Goal: Task Accomplishment & Management: Manage account settings

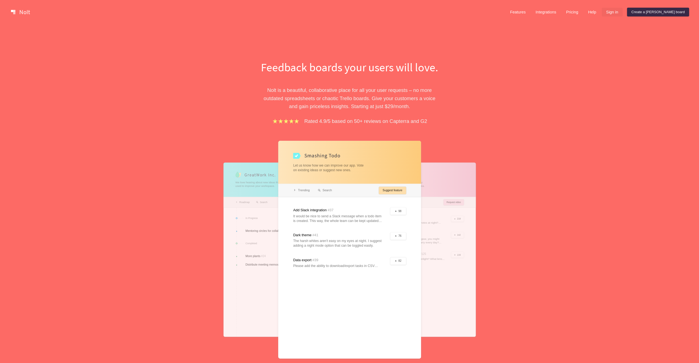
click at [623, 14] on link "Sign in" at bounding box center [612, 12] width 21 height 9
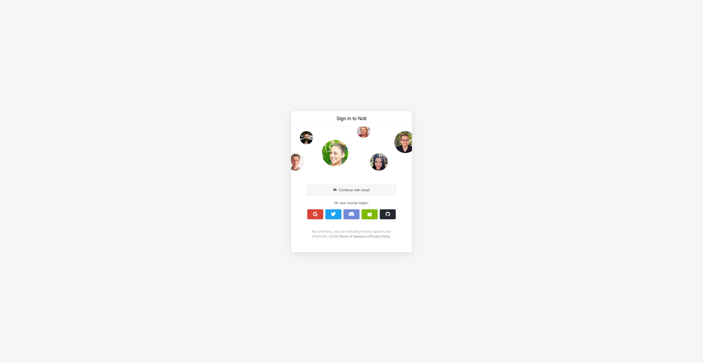
click at [366, 191] on button "Continue with email" at bounding box center [351, 190] width 88 height 10
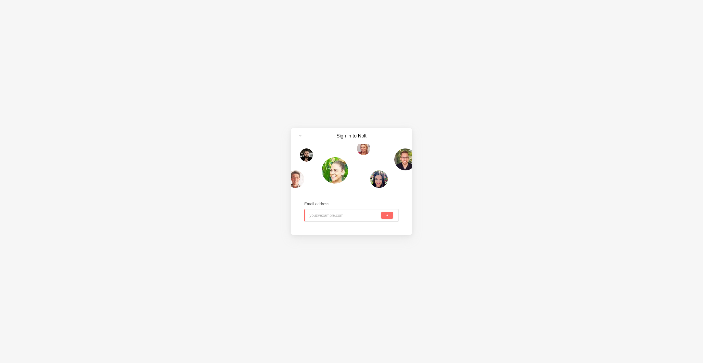
click at [335, 217] on input "email" at bounding box center [345, 216] width 71 height 12
type input "[PERSON_NAME][EMAIL_ADDRESS][DOMAIN_NAME]"
click at [389, 215] on button "submit" at bounding box center [387, 215] width 12 height 7
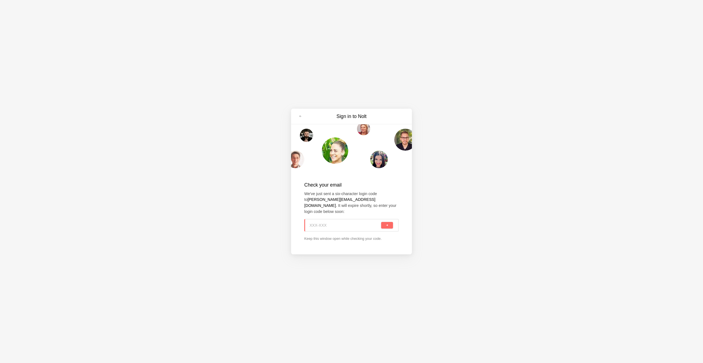
paste input "EXE-NM0"
type input "EXE-NM0"
click at [388, 224] on span "submit" at bounding box center [387, 225] width 3 height 3
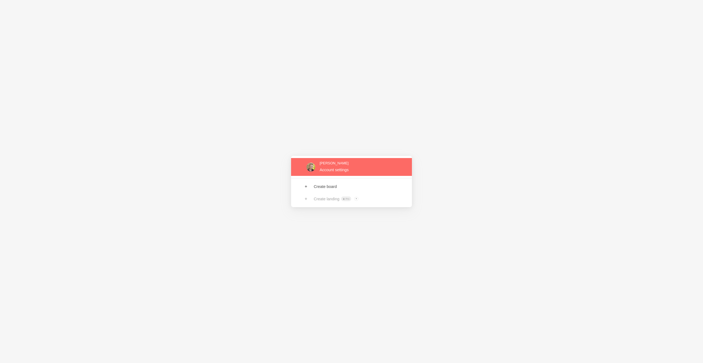
click at [341, 169] on link at bounding box center [351, 167] width 121 height 18
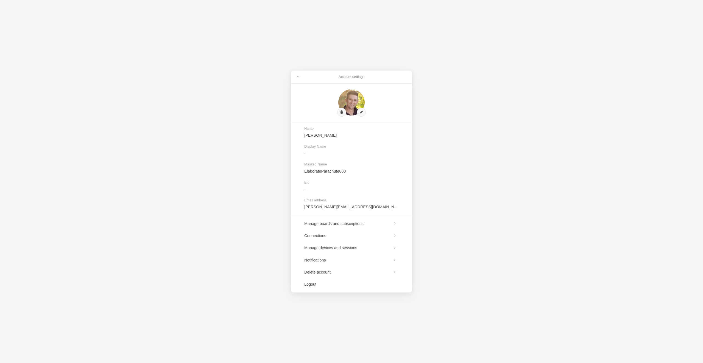
drag, startPoint x: 508, startPoint y: 121, endPoint x: 358, endPoint y: 80, distance: 155.7
click at [509, 122] on div "Account settings Name Jeremy Display Name - Masked Name ElaborateParachute800 B…" at bounding box center [351, 181] width 703 height 363
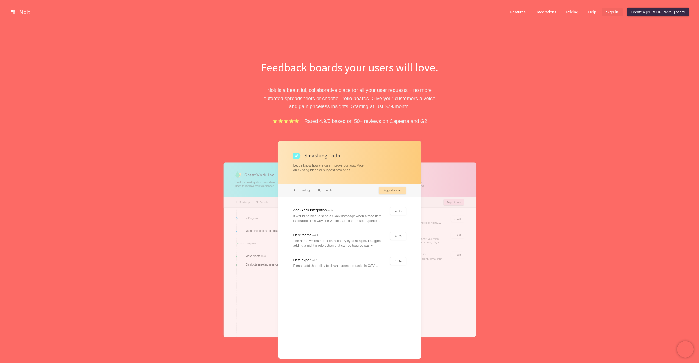
click at [623, 11] on link "Sign in" at bounding box center [612, 12] width 21 height 9
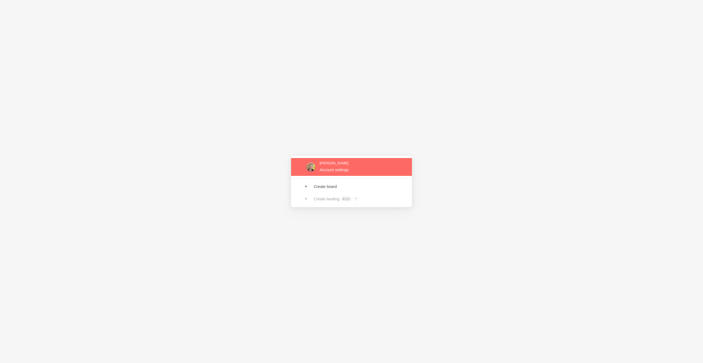
click at [332, 167] on link at bounding box center [351, 167] width 121 height 18
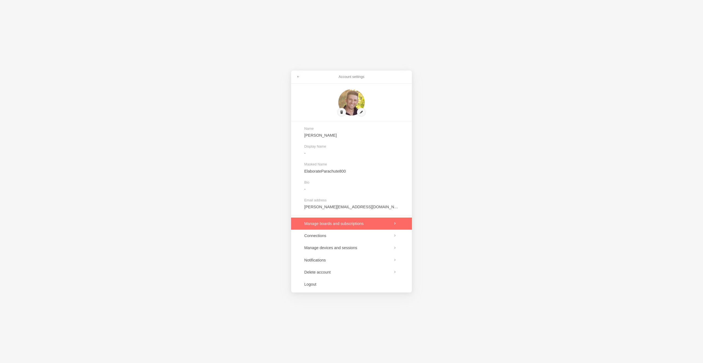
click at [371, 223] on link at bounding box center [351, 224] width 121 height 12
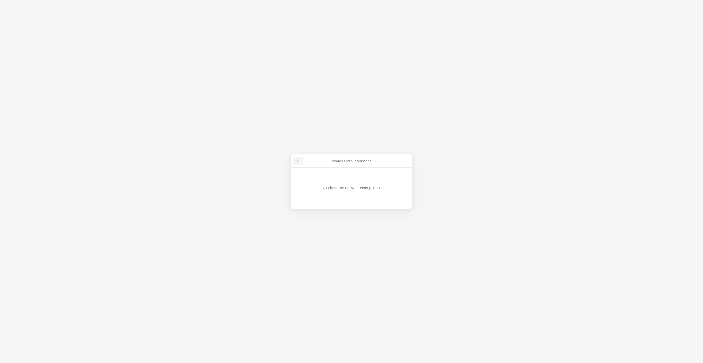
click at [300, 160] on span at bounding box center [298, 161] width 3 height 3
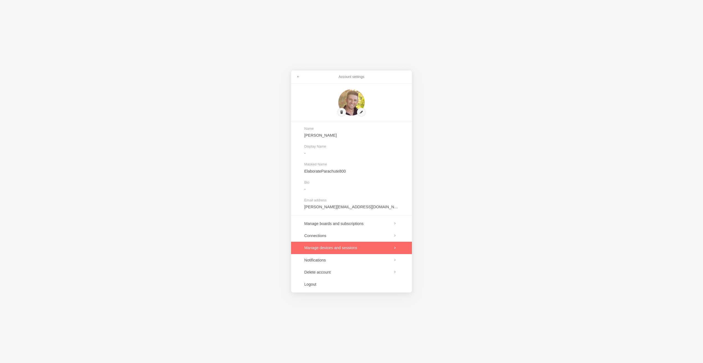
click at [365, 245] on link at bounding box center [351, 248] width 121 height 12
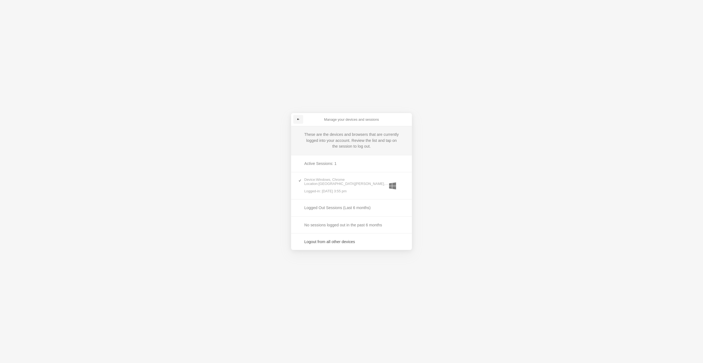
click at [296, 120] on link at bounding box center [298, 119] width 10 height 9
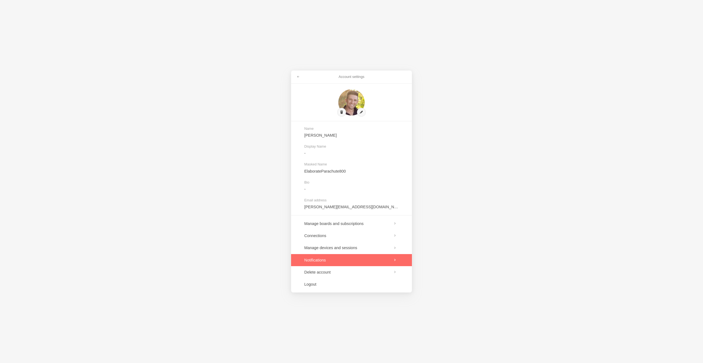
click at [337, 262] on link at bounding box center [351, 260] width 121 height 12
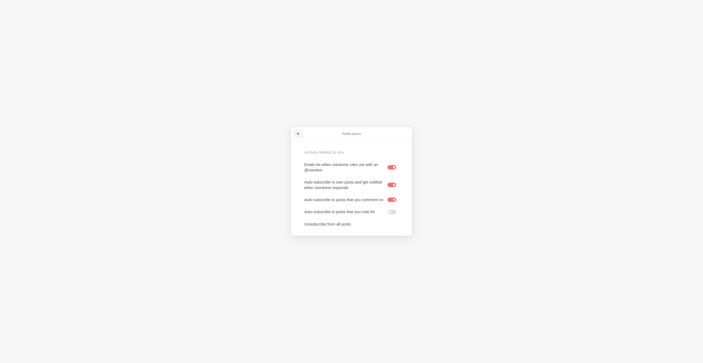
click at [297, 132] on span at bounding box center [298, 133] width 3 height 3
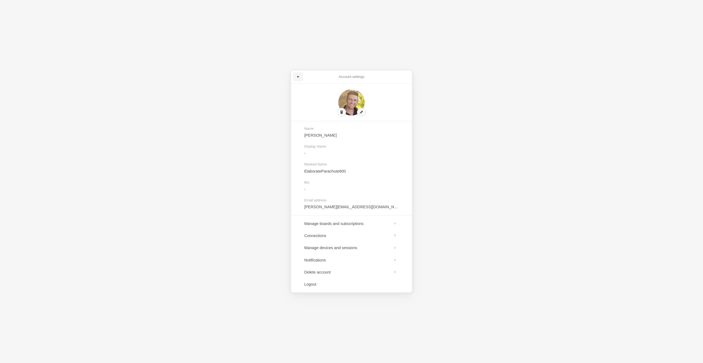
click at [296, 76] on link at bounding box center [298, 77] width 10 height 9
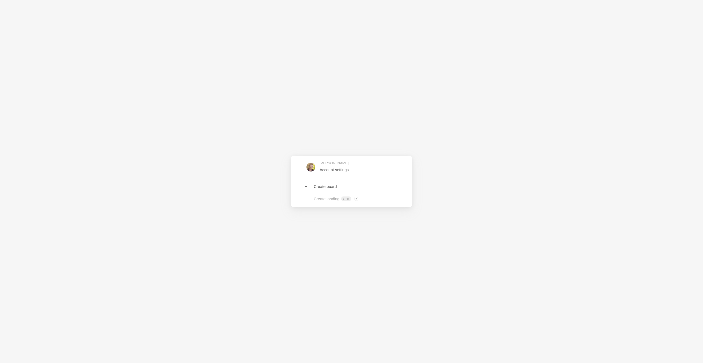
click at [516, 170] on div "Jeremy Account settings Create board Create landing Pro ? Board owners with Pro…" at bounding box center [351, 181] width 703 height 363
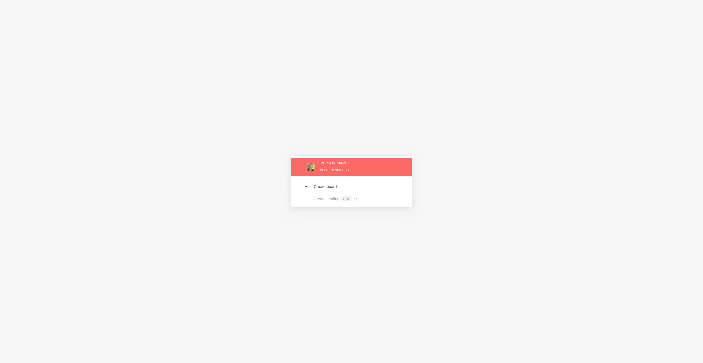
click at [313, 163] on link at bounding box center [351, 167] width 121 height 18
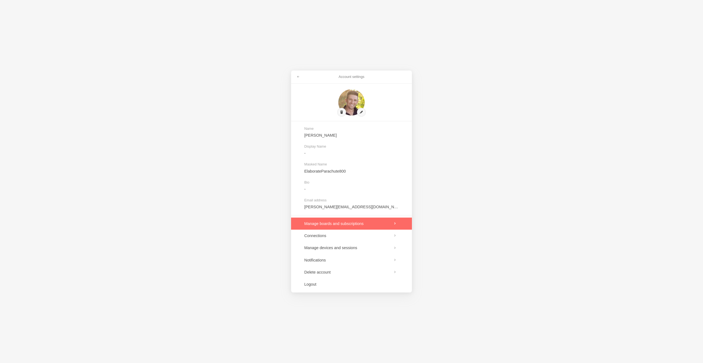
click at [329, 224] on link at bounding box center [351, 224] width 121 height 12
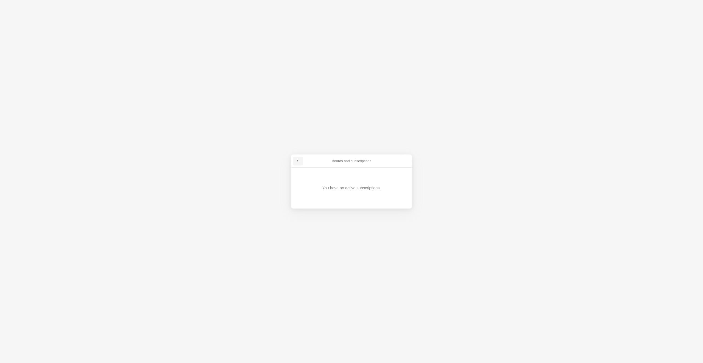
click at [297, 160] on span at bounding box center [298, 161] width 3 height 3
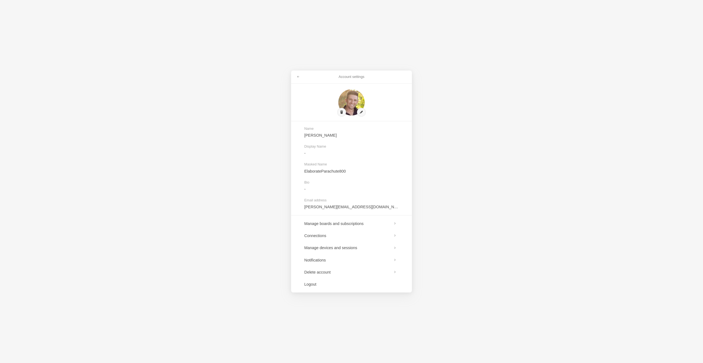
drag, startPoint x: 159, startPoint y: 92, endPoint x: 154, endPoint y: 93, distance: 5.9
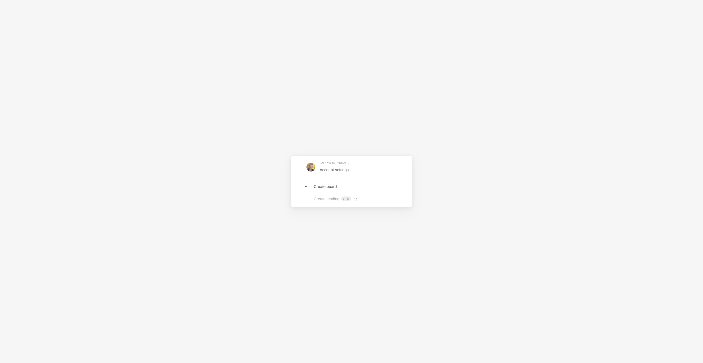
drag, startPoint x: 164, startPoint y: 97, endPoint x: 172, endPoint y: 96, distance: 8.4
drag, startPoint x: 191, startPoint y: 94, endPoint x: 187, endPoint y: 93, distance: 3.6
drag, startPoint x: 201, startPoint y: 87, endPoint x: 201, endPoint y: 84, distance: 3.0
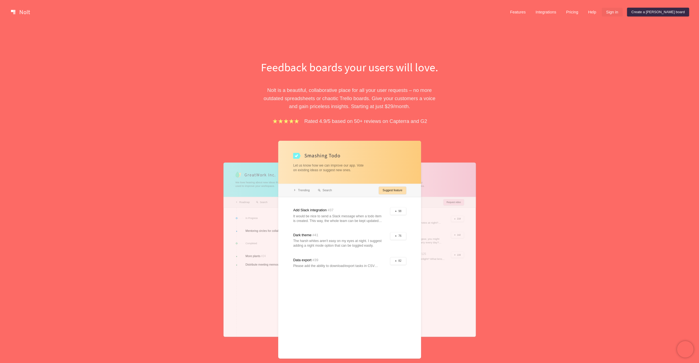
click at [623, 9] on link "Sign in" at bounding box center [612, 12] width 21 height 9
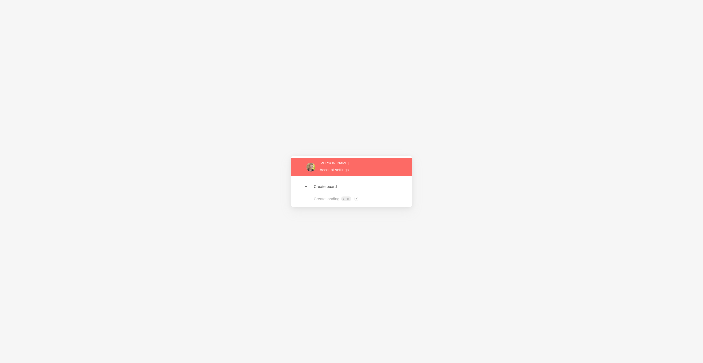
click at [351, 171] on link at bounding box center [351, 167] width 121 height 18
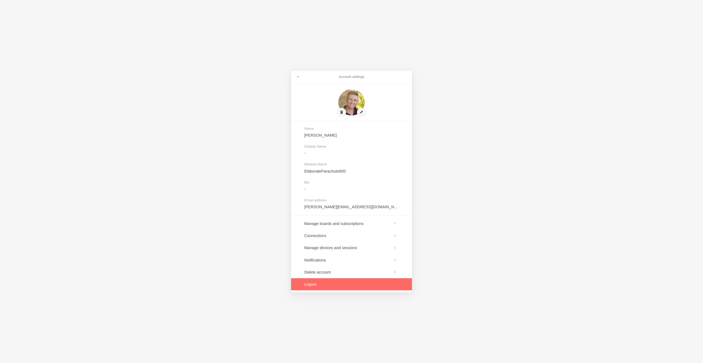
click at [329, 282] on link at bounding box center [351, 285] width 121 height 12
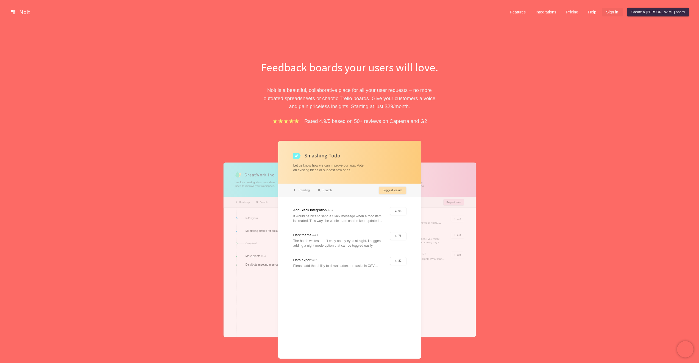
click at [623, 12] on link "Sign in" at bounding box center [612, 12] width 21 height 9
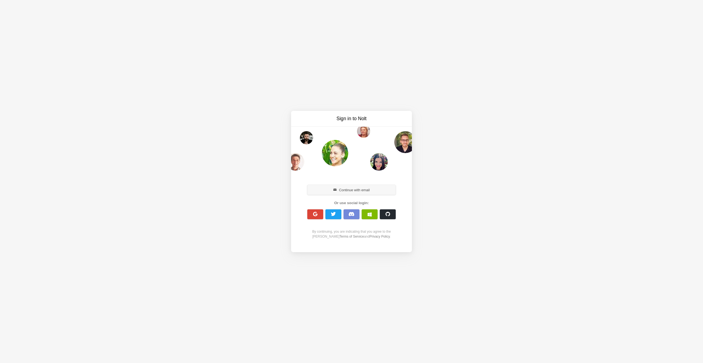
click at [381, 188] on button "Continue with email" at bounding box center [351, 190] width 88 height 10
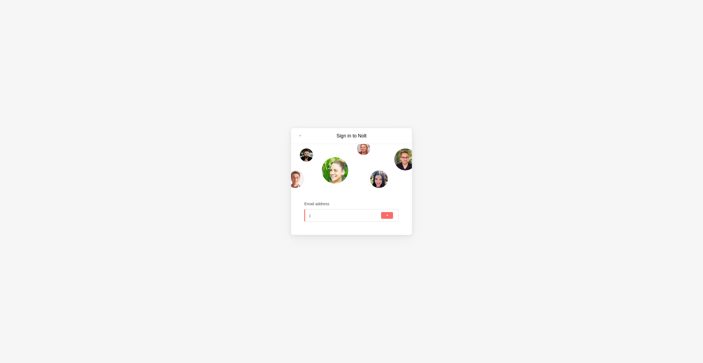
click at [338, 215] on input "j" at bounding box center [345, 216] width 71 height 12
type input "jeremy.w@soulrefiner.com"
click at [381, 212] on button "submit" at bounding box center [387, 215] width 12 height 7
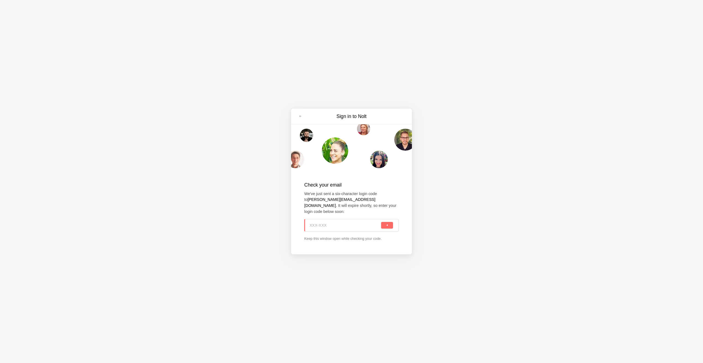
paste input "7U7-Y1D"
type input "7U7-Y1D"
click at [389, 222] on button "submit" at bounding box center [387, 225] width 12 height 7
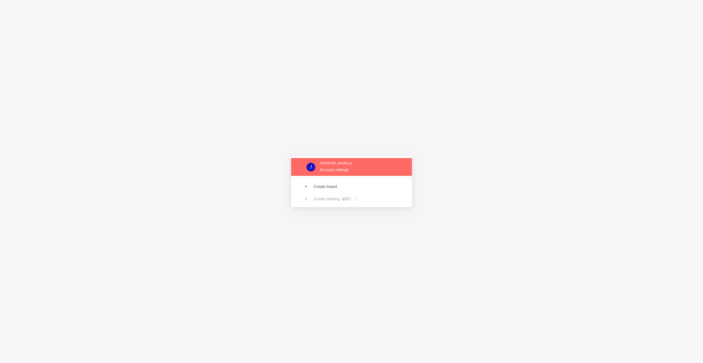
click at [342, 169] on link at bounding box center [351, 167] width 121 height 18
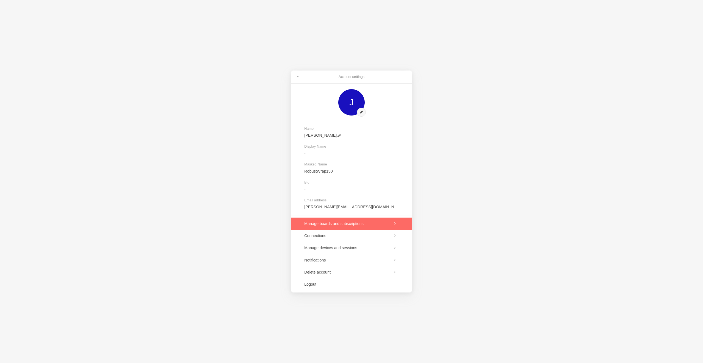
click at [348, 222] on link at bounding box center [351, 224] width 121 height 12
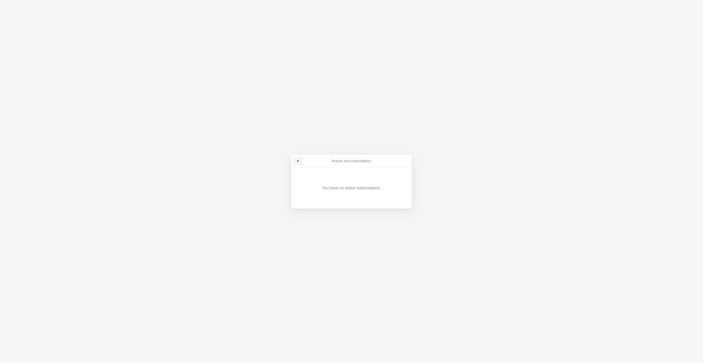
click at [299, 161] on span at bounding box center [298, 161] width 3 height 3
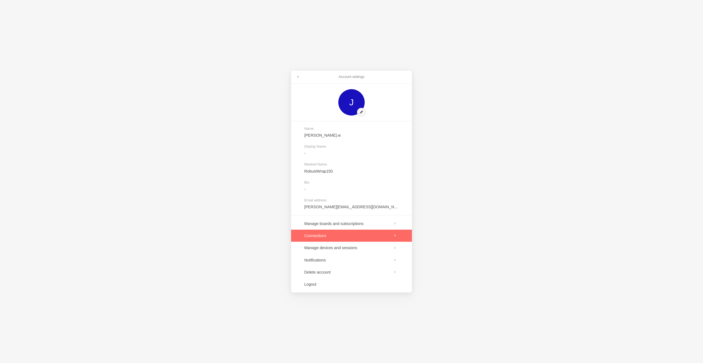
click at [332, 233] on link at bounding box center [351, 236] width 121 height 12
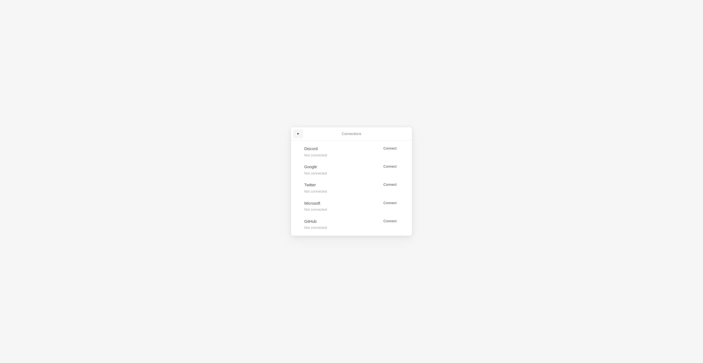
click at [297, 133] on span at bounding box center [298, 133] width 3 height 3
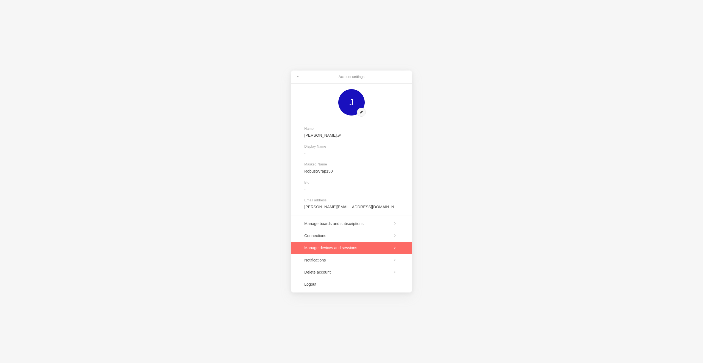
click at [339, 248] on link at bounding box center [351, 248] width 121 height 12
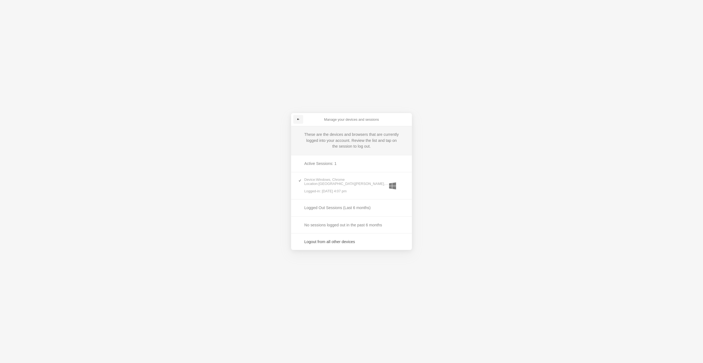
click at [298, 118] on span at bounding box center [298, 119] width 3 height 3
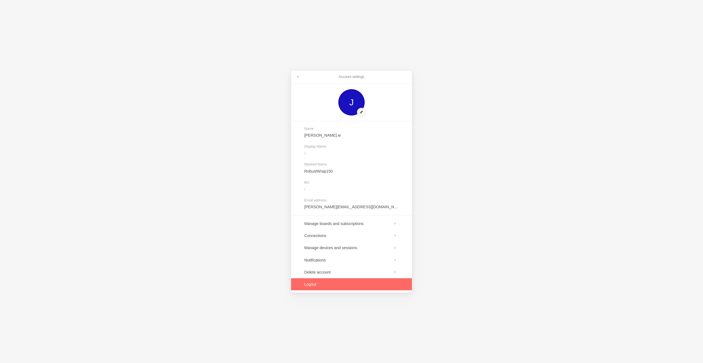
click at [312, 283] on link at bounding box center [351, 285] width 121 height 12
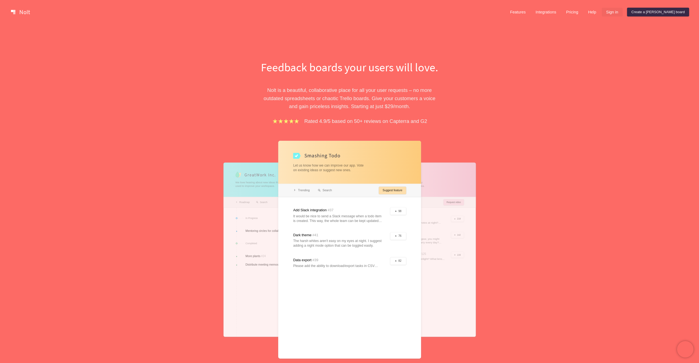
click at [623, 9] on link "Sign in" at bounding box center [612, 12] width 21 height 9
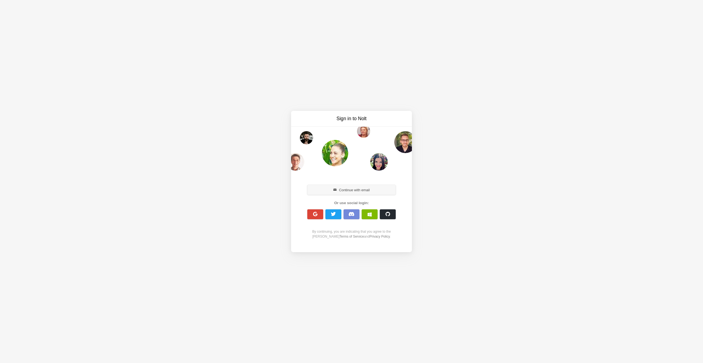
click at [355, 190] on button "Continue with email" at bounding box center [351, 190] width 88 height 10
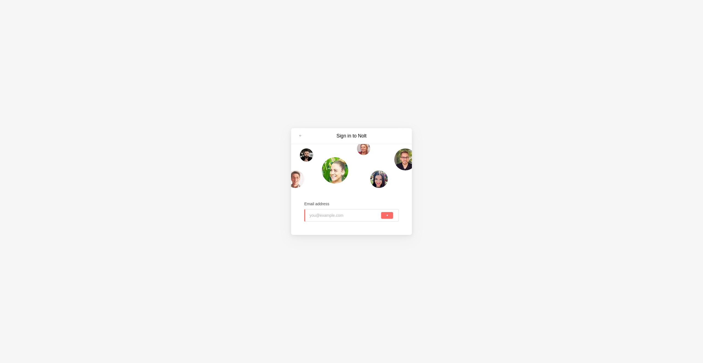
click at [324, 216] on input "email" at bounding box center [345, 216] width 71 height 12
type input "[EMAIL_ADDRESS][DOMAIN_NAME]"
click at [381, 212] on button "submit" at bounding box center [387, 215] width 12 height 7
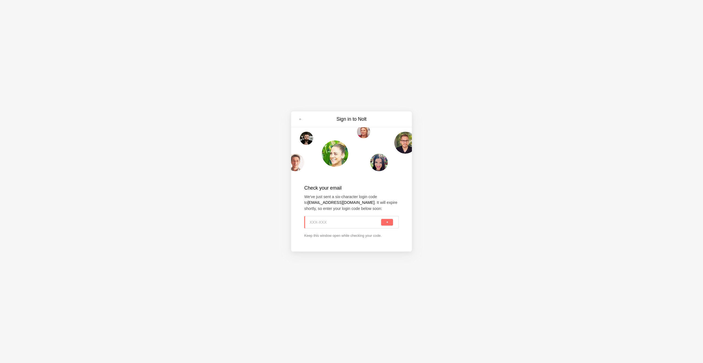
paste input "QQH-SBR"
type input "QQH-SBR"
click at [388, 222] on span "submit" at bounding box center [387, 222] width 3 height 3
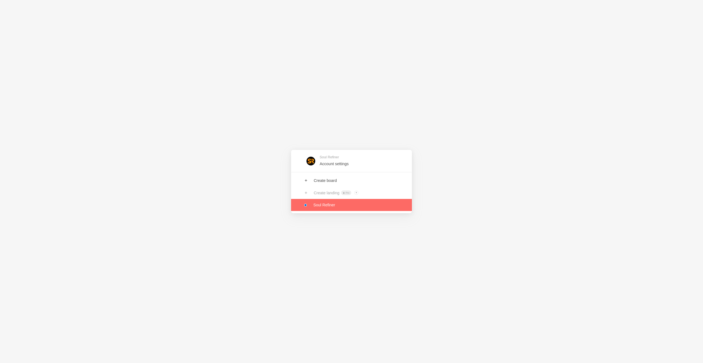
click at [334, 204] on link at bounding box center [351, 205] width 121 height 12
